Goal: Task Accomplishment & Management: Manage account settings

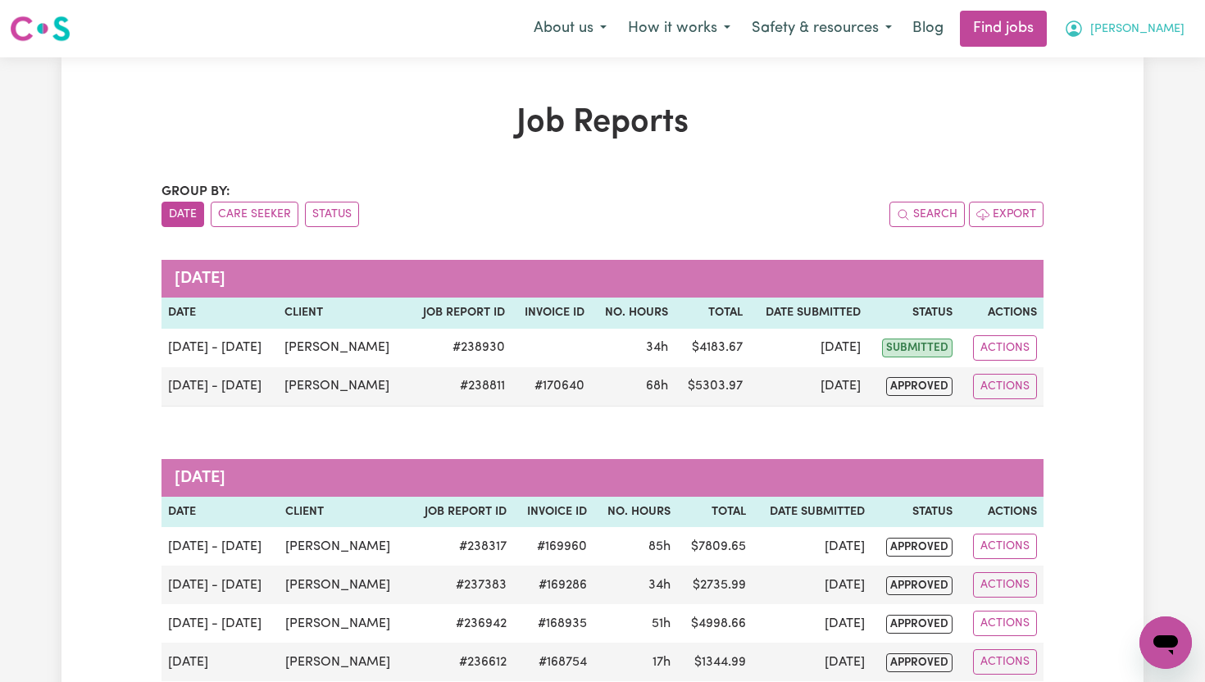
click at [1172, 25] on span "[PERSON_NAME]" at bounding box center [1137, 29] width 94 height 18
click at [1130, 91] on link "My Dashboard" at bounding box center [1130, 94] width 130 height 31
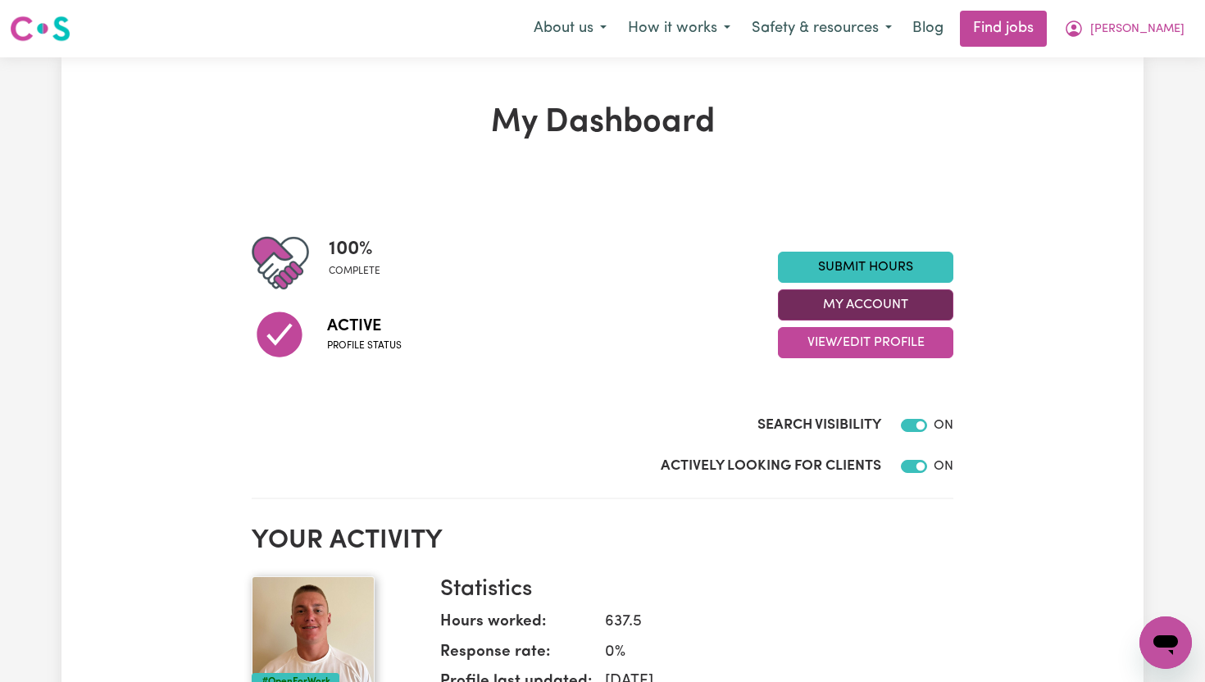
click at [908, 303] on button "My Account" at bounding box center [865, 304] width 175 height 31
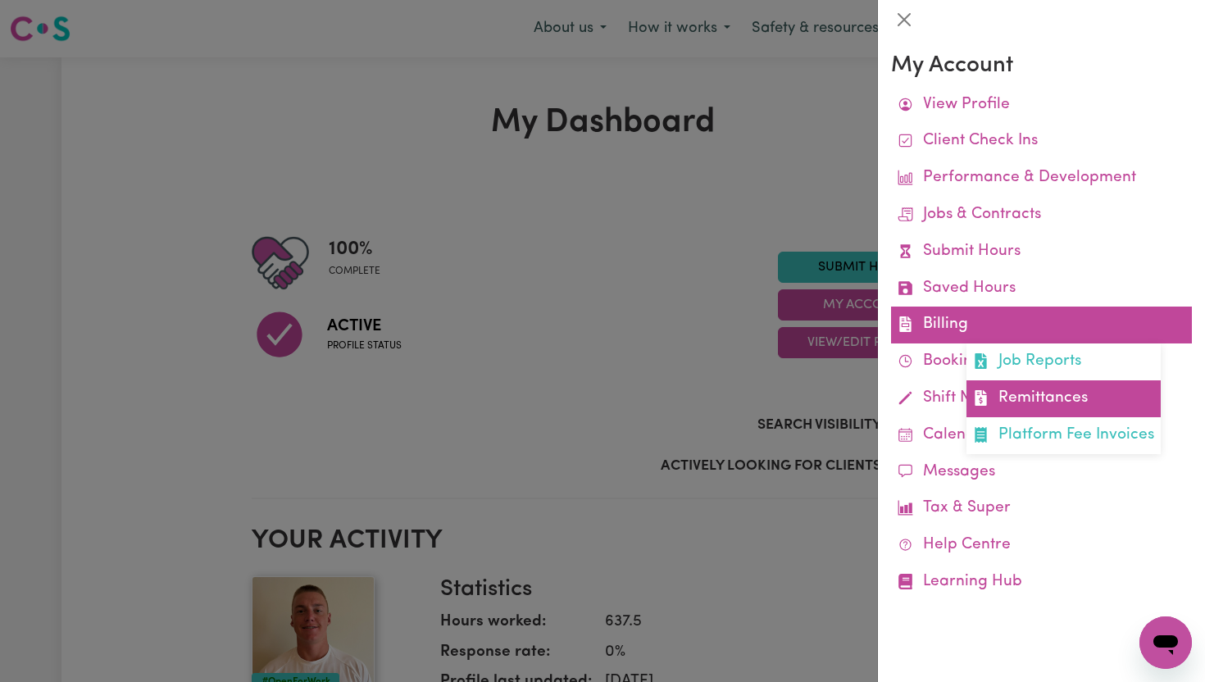
click at [1016, 386] on link "Remittances" at bounding box center [1064, 398] width 194 height 37
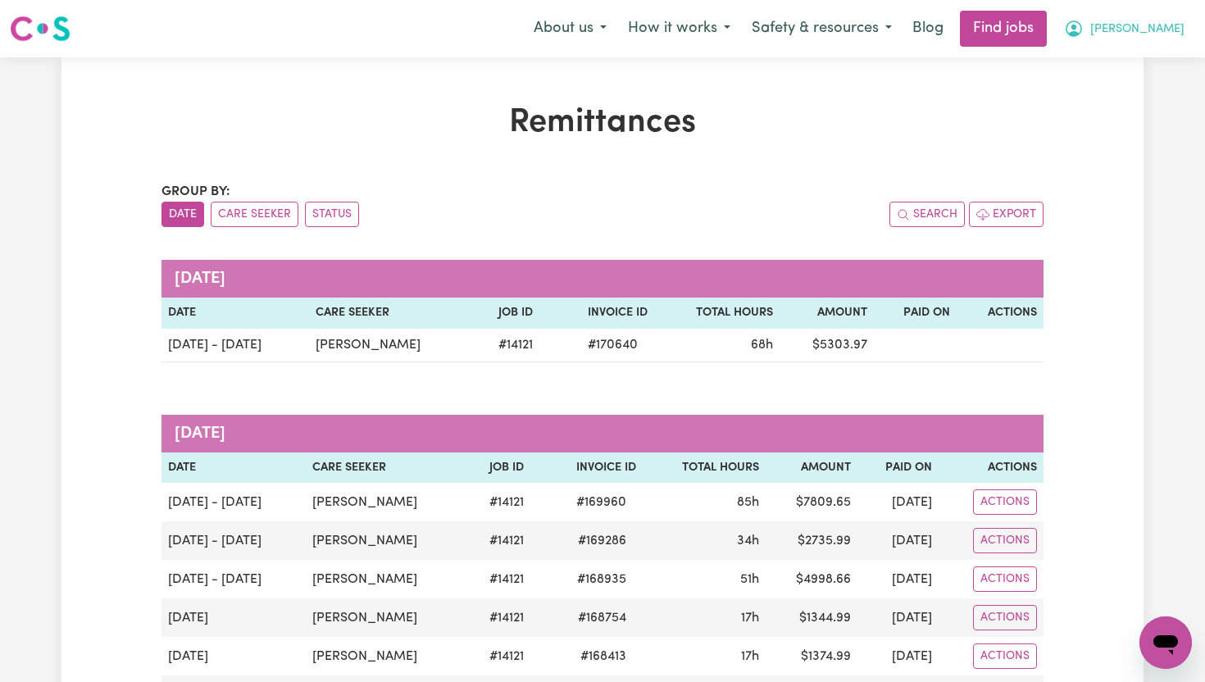
click at [1167, 35] on span "[PERSON_NAME]" at bounding box center [1137, 29] width 94 height 18
click at [1139, 95] on link "My Dashboard" at bounding box center [1130, 94] width 130 height 31
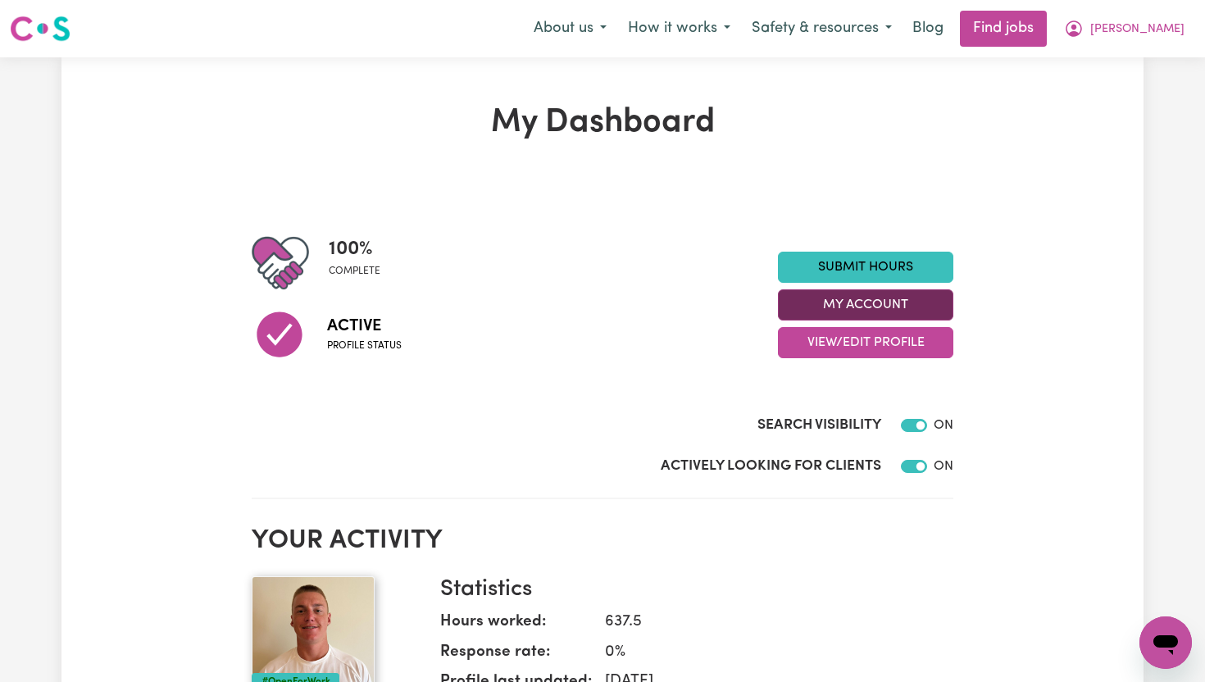
click at [933, 299] on button "My Account" at bounding box center [865, 304] width 175 height 31
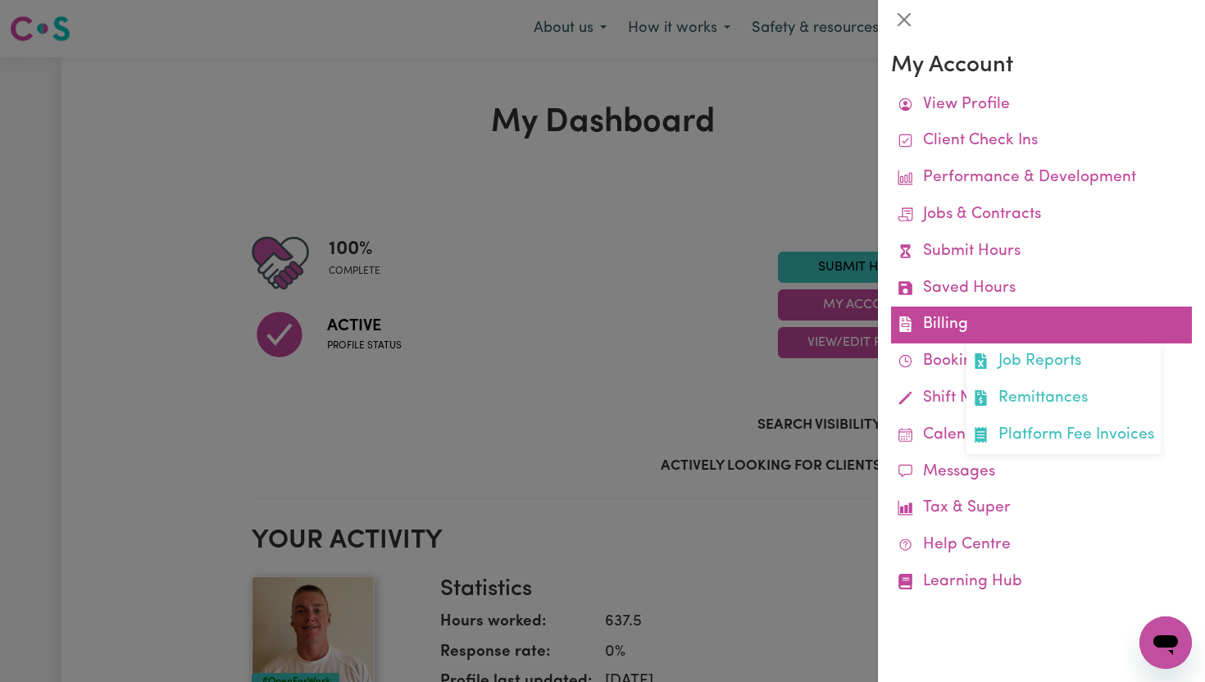
click at [943, 331] on link "Billing Job Reports Remittances Platform Fee Invoices" at bounding box center [1041, 325] width 301 height 37
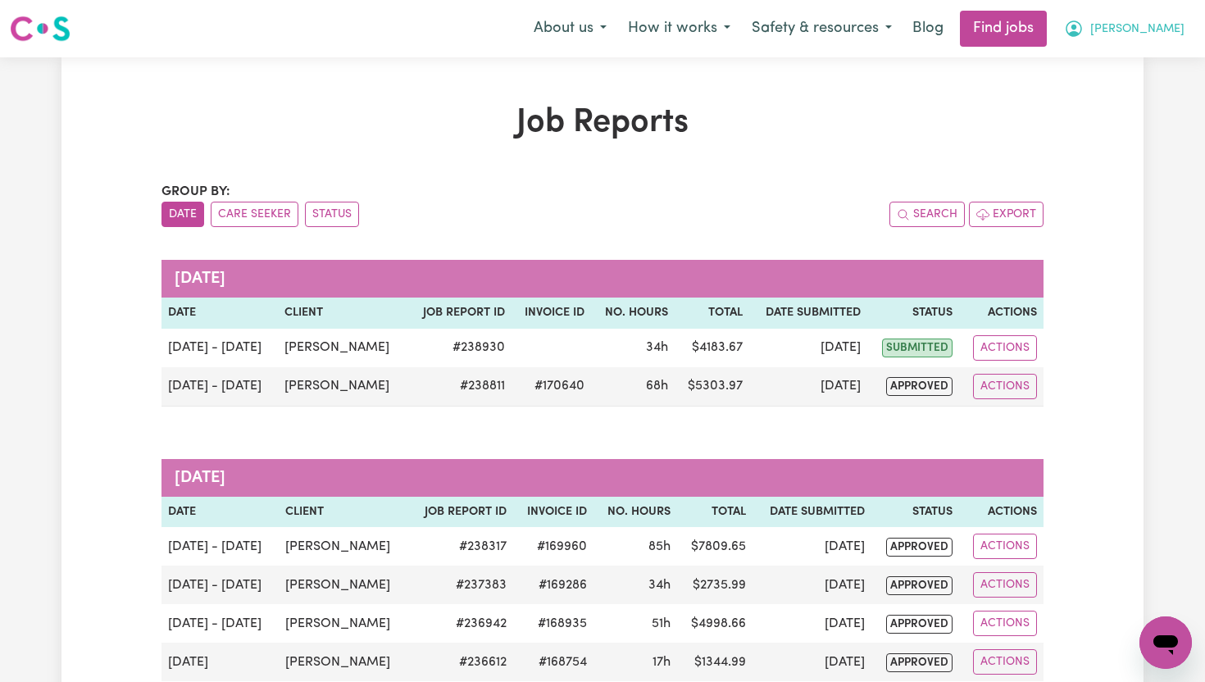
click at [1171, 28] on span "[PERSON_NAME]" at bounding box center [1137, 29] width 94 height 18
